Goal: Information Seeking & Learning: Learn about a topic

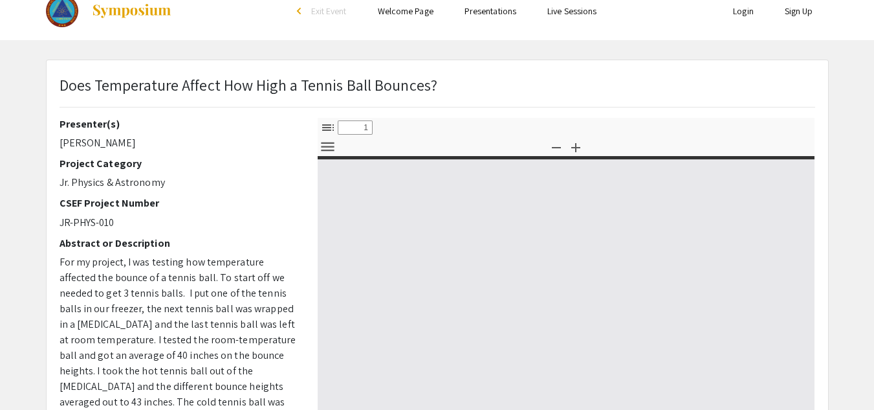
scroll to position [17, 0]
select select "custom"
type input "0"
select select "custom"
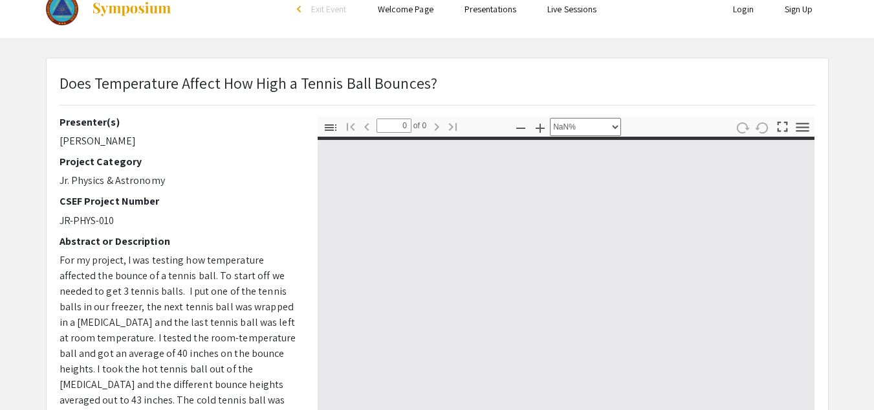
type input "1"
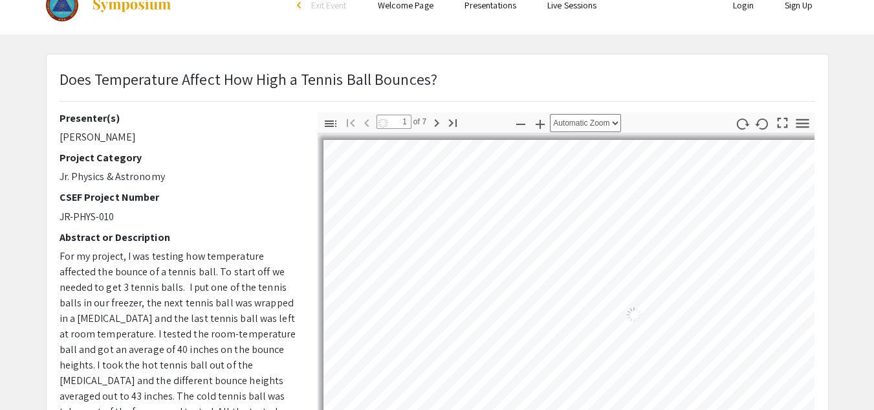
select select "auto"
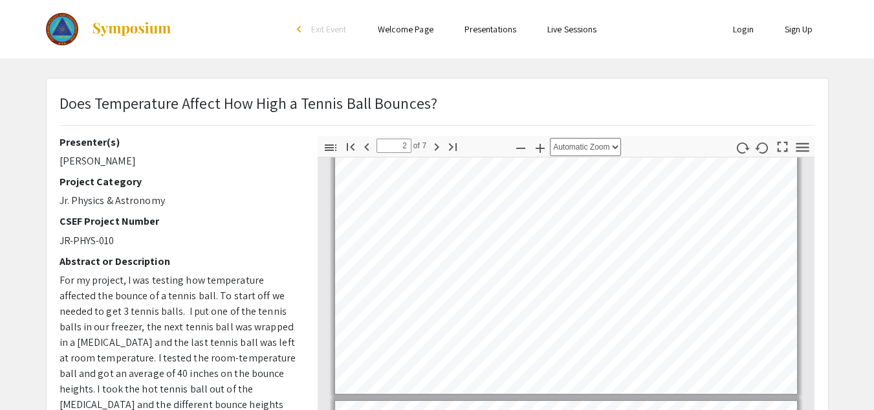
scroll to position [30, 0]
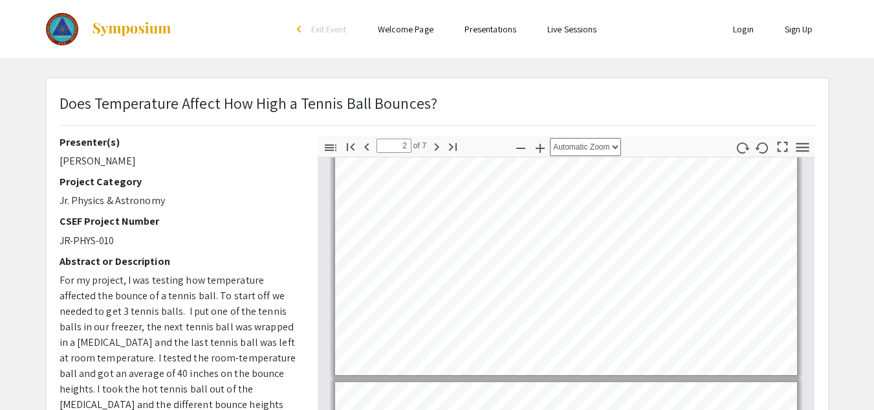
type input "1"
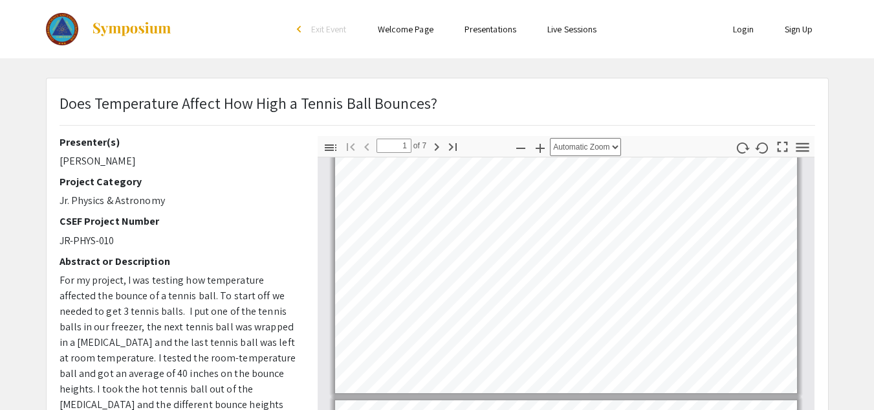
scroll to position [0, 0]
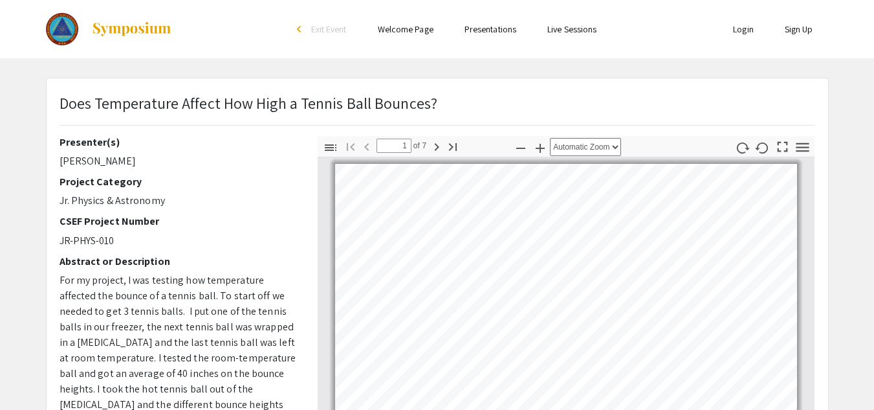
click at [152, 43] on link at bounding box center [109, 29] width 127 height 32
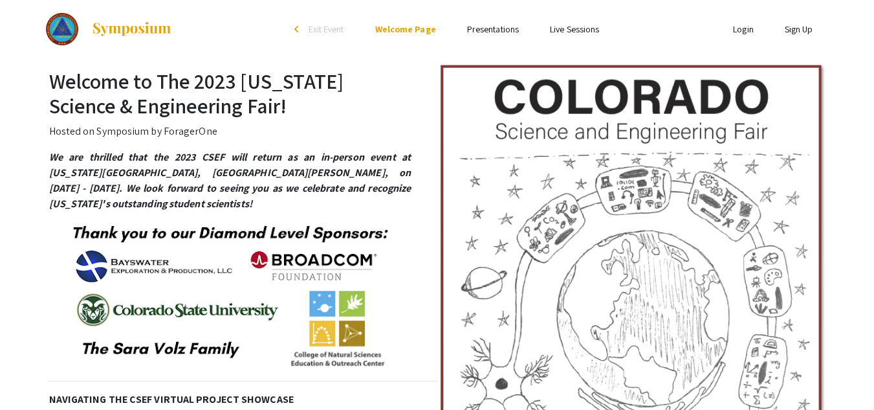
click at [146, 38] on link at bounding box center [109, 29] width 127 height 32
click at [190, 43] on div at bounding box center [175, 29] width 258 height 58
select select "custom"
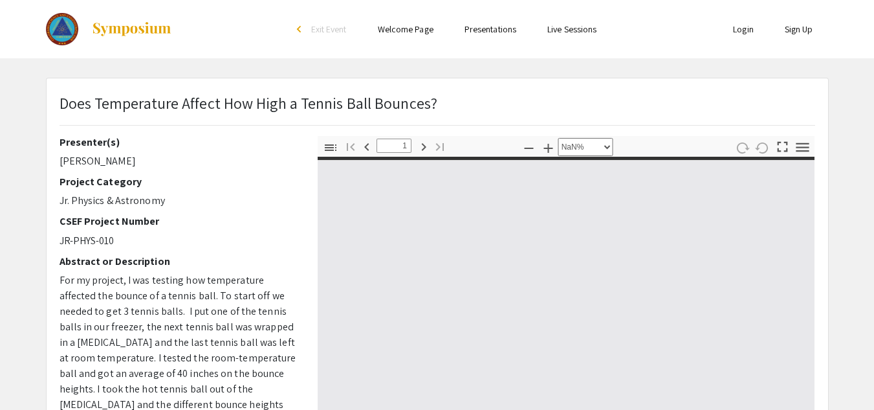
type input "0"
select select "custom"
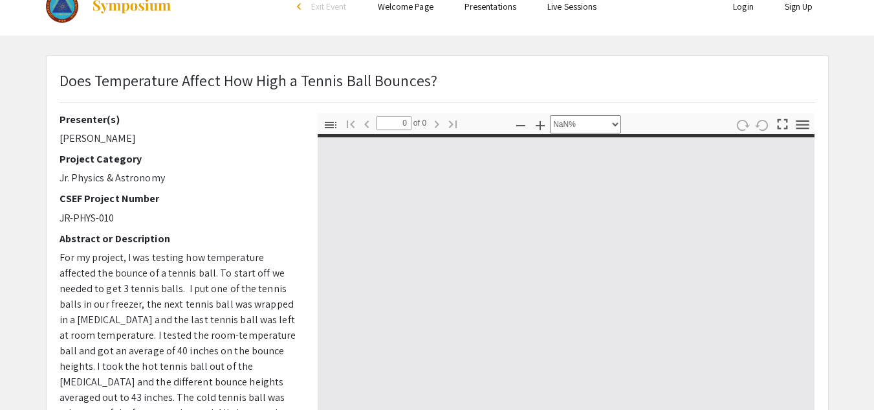
type input "1"
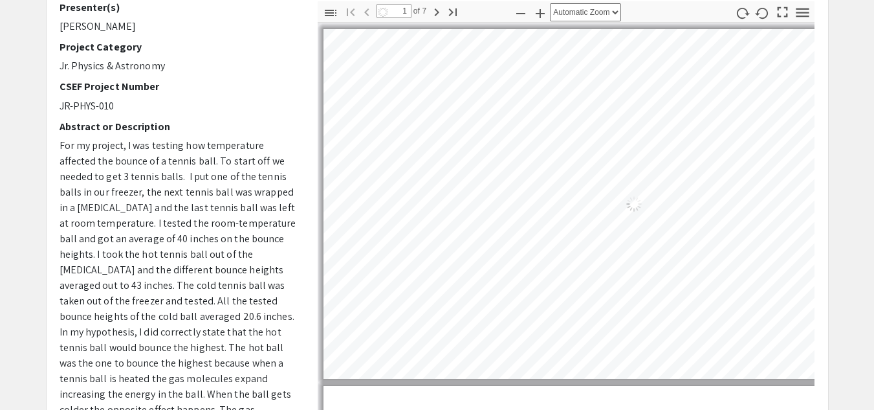
select select "auto"
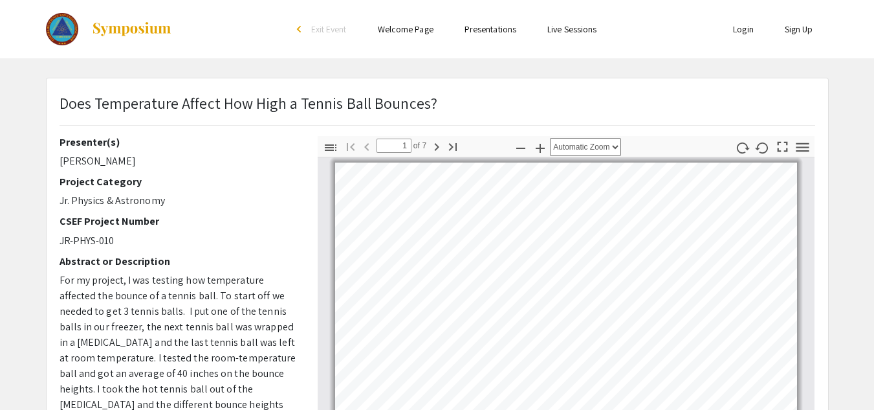
scroll to position [1, 0]
click at [52, 112] on div "Does Temperature Affect How High a Tennis Ball Bounces?" at bounding box center [437, 113] width 775 height 45
click at [96, 62] on div "Skip navigation arrow_back_ios Exit Event Welcome Page Presentations Live Sessi…" at bounding box center [437, 374] width 874 height 751
click at [104, 52] on div at bounding box center [175, 28] width 258 height 58
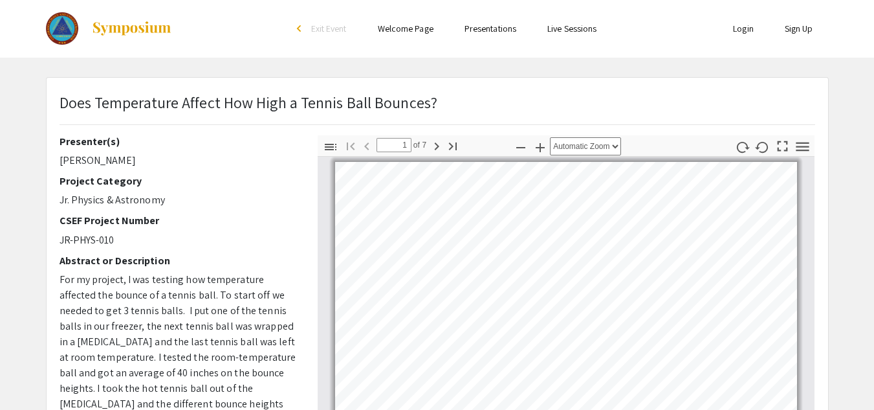
click at [95, 61] on div "Skip navigation arrow_back_ios Exit Event Welcome Page Presentations Live Sessi…" at bounding box center [437, 374] width 874 height 751
click at [133, 43] on link at bounding box center [109, 28] width 127 height 32
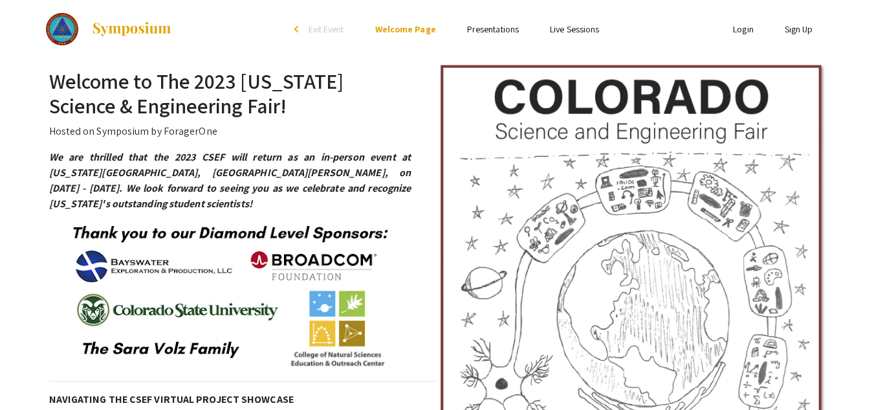
click at [151, 37] on img at bounding box center [131, 29] width 81 height 16
click at [158, 25] on img at bounding box center [131, 29] width 81 height 16
click at [153, 29] on img at bounding box center [131, 29] width 81 height 16
click at [124, 76] on h2 "Welcome to The 2023 Colorado Science & Engineering Fair!" at bounding box center [437, 94] width 776 height 50
click at [126, 76] on h2 "Welcome to The 2023 Colorado Science & Engineering Fair!" at bounding box center [437, 94] width 776 height 50
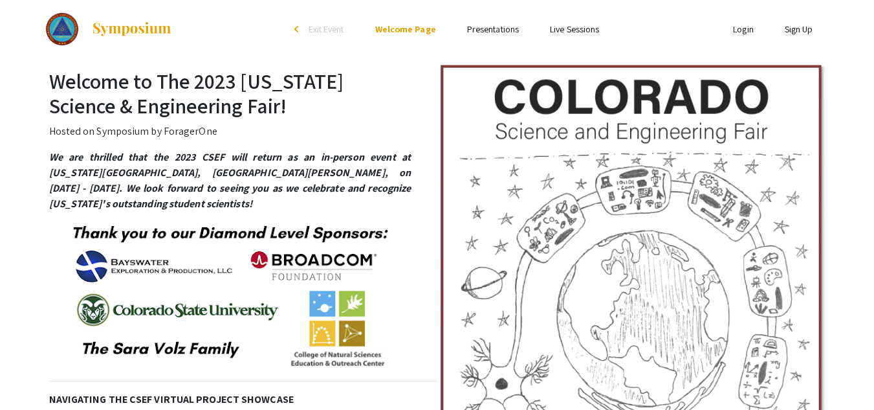
click at [126, 76] on h2 "Welcome to The 2023 Colorado Science & Engineering Fair!" at bounding box center [437, 94] width 776 height 50
click at [129, 71] on h2 "Welcome to The 2023 Colorado Science & Engineering Fair!" at bounding box center [437, 94] width 776 height 50
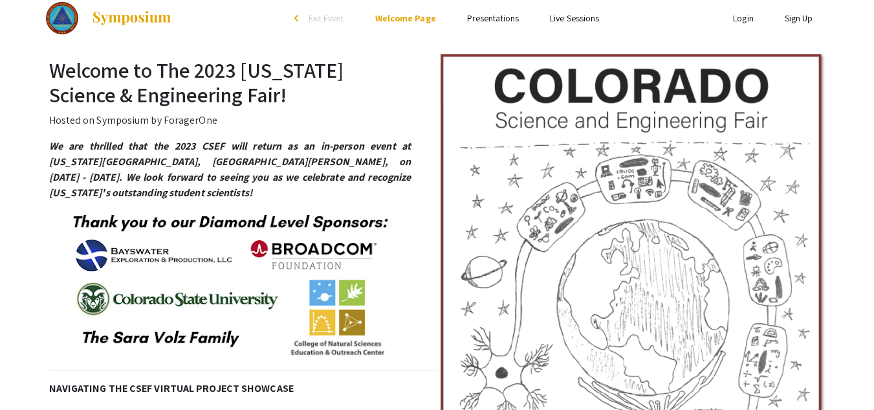
click at [127, 89] on h2 "Welcome to The 2023 Colorado Science & Engineering Fair!" at bounding box center [437, 83] width 776 height 50
click at [126, 95] on h2 "Welcome to The 2023 Colorado Science & Engineering Fair!" at bounding box center [437, 83] width 776 height 50
click at [166, 34] on link at bounding box center [109, 18] width 127 height 32
click at [163, 33] on link at bounding box center [109, 18] width 127 height 32
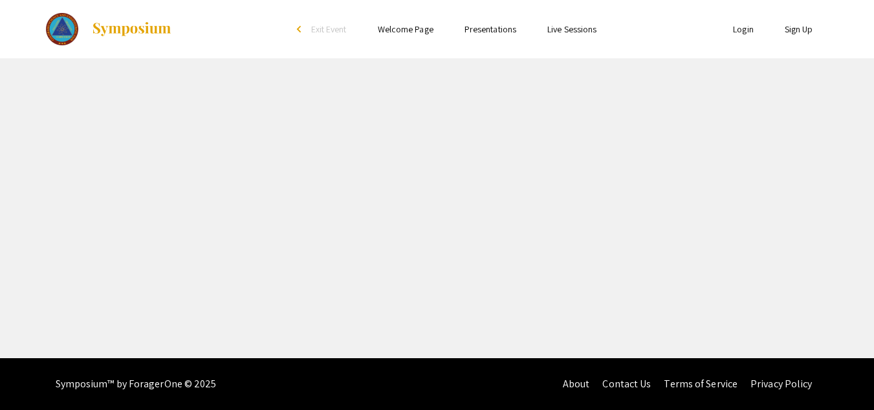
scroll to position [1, 0]
select select "custom"
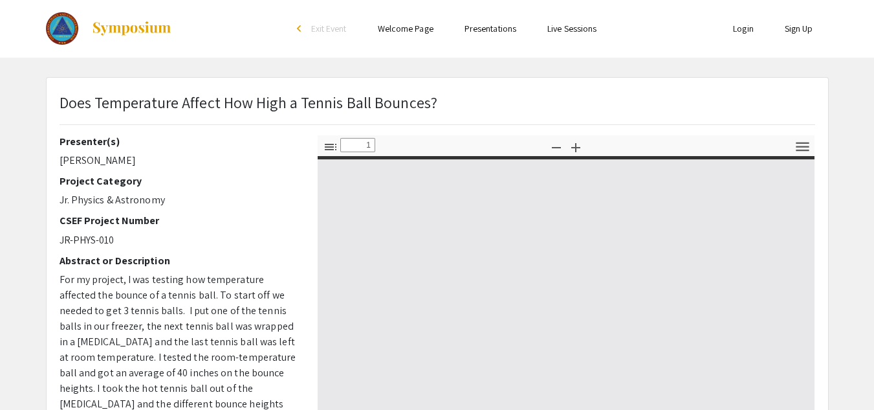
type input "0"
select select "auto"
type input "1"
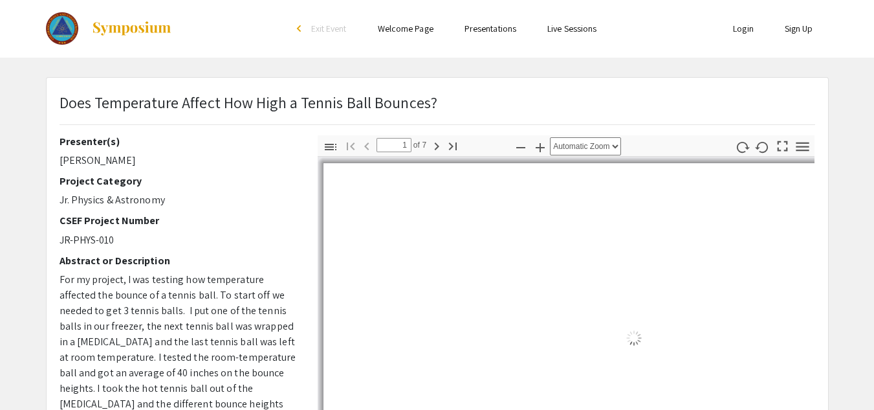
select select "auto"
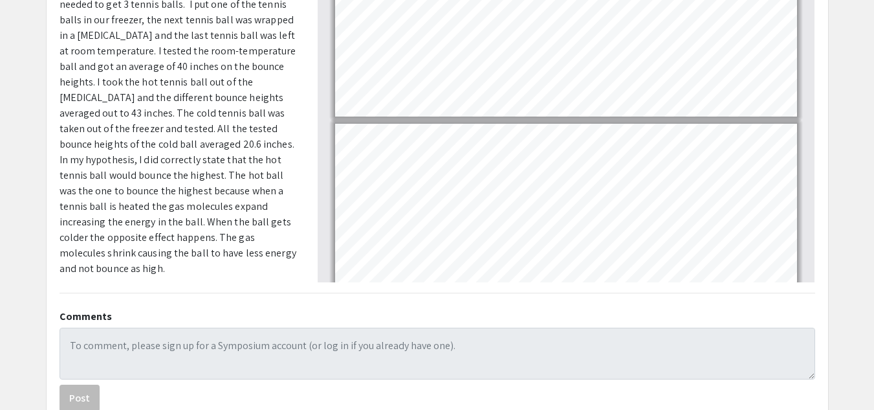
scroll to position [0, 0]
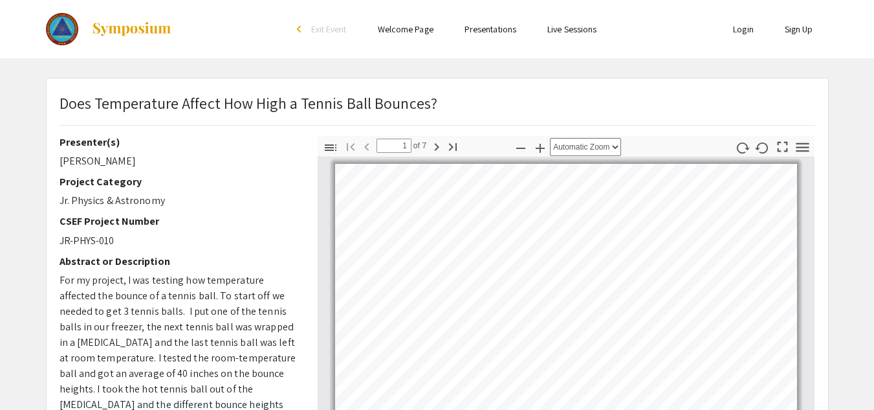
click at [661, 115] on div "Does Temperature Affect How High a Tennis Ball Bounces?" at bounding box center [437, 113] width 775 height 45
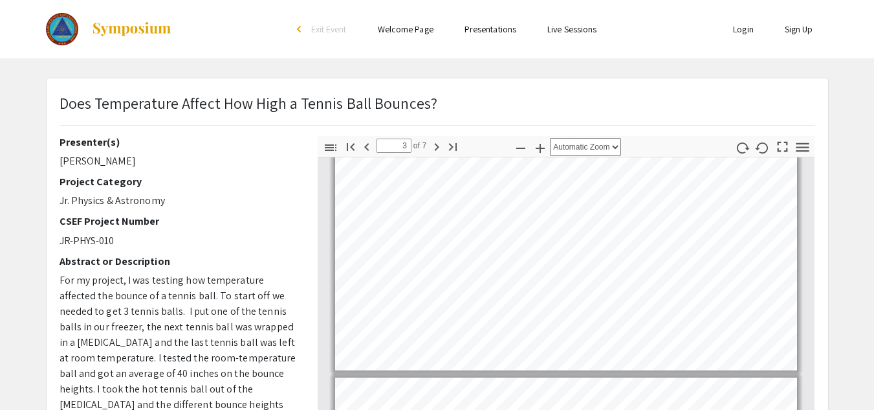
type input "2"
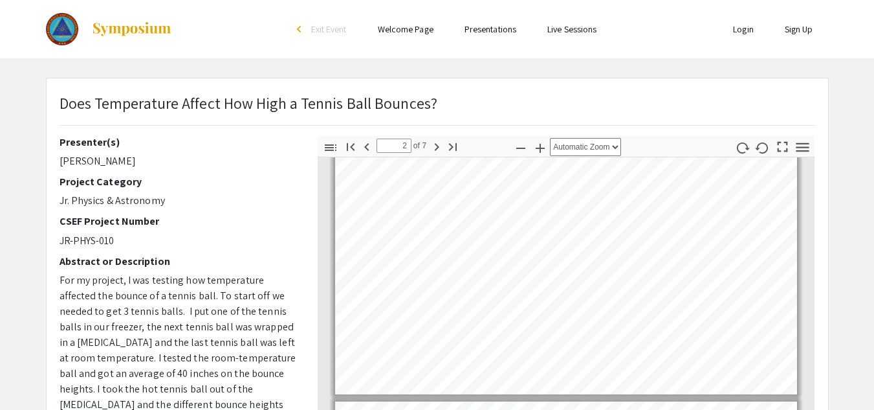
scroll to position [294, 0]
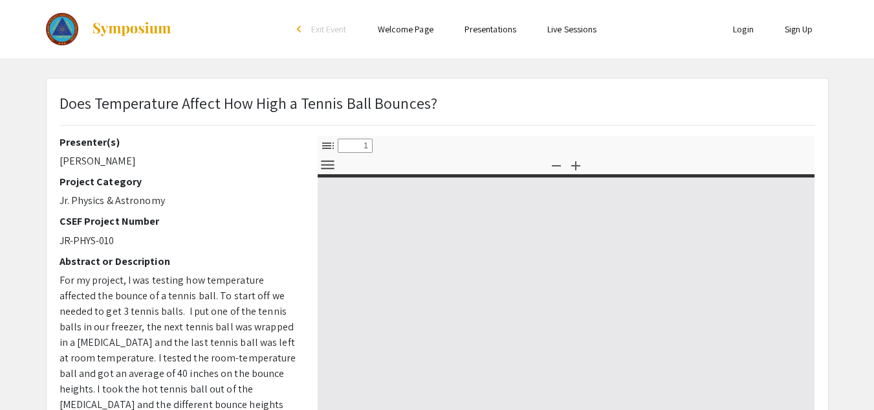
select select "custom"
type input "0"
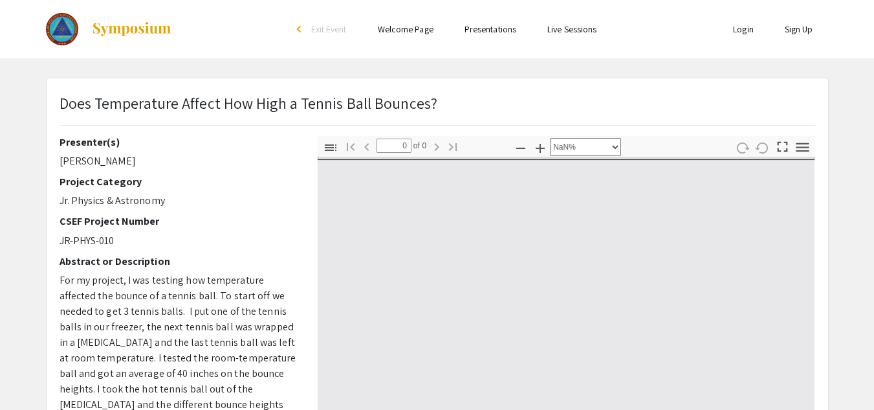
select select "auto"
type input "1"
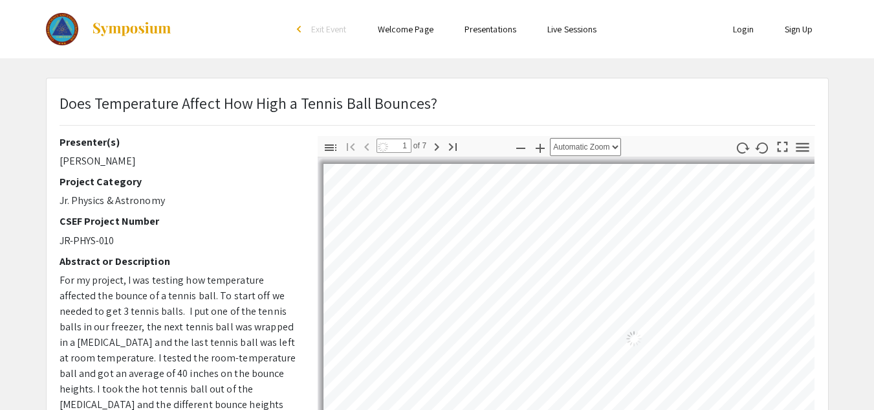
select select "auto"
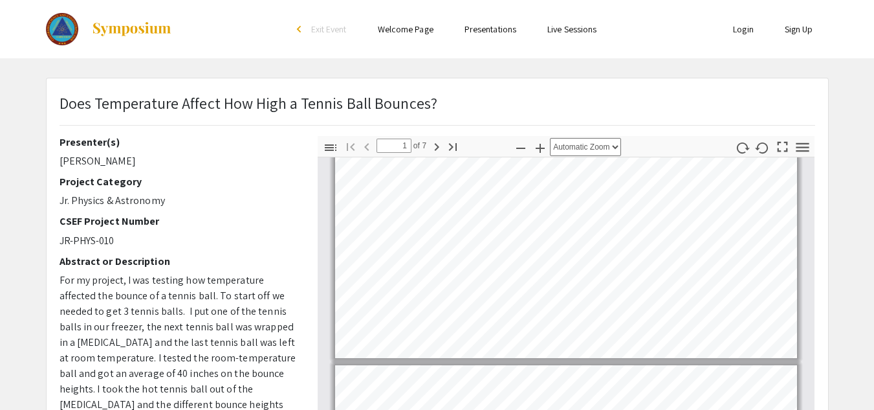
type input "2"
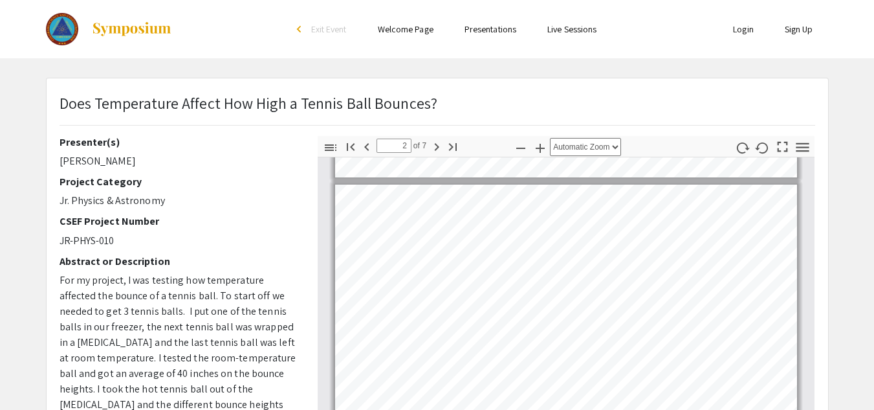
scroll to position [245, 0]
